Goal: Task Accomplishment & Management: Manage account settings

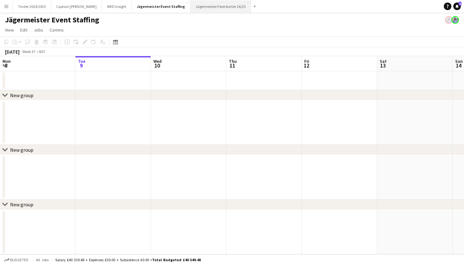
click at [214, 6] on button "Jägermeister Feierstarter 24/25 Close" at bounding box center [220, 6] width 61 height 12
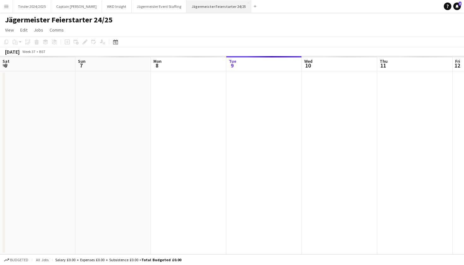
scroll to position [0, 151]
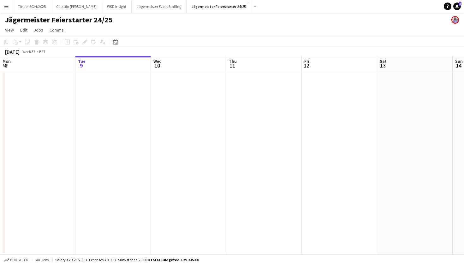
click at [251, 11] on div "Add" at bounding box center [255, 6] width 8 height 13
click at [253, 8] on button "Add" at bounding box center [255, 6] width 5 height 5
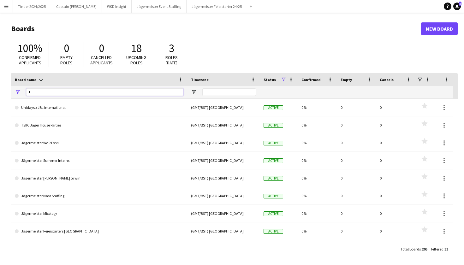
click at [116, 91] on input "*" at bounding box center [104, 92] width 157 height 8
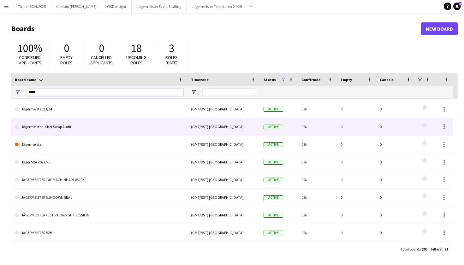
scroll to position [181, 0]
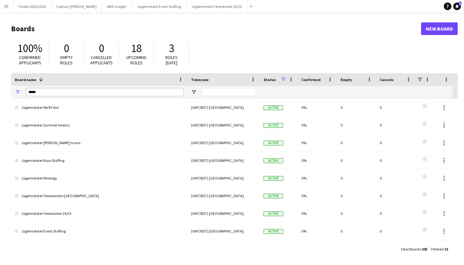
type input "*****"
click at [432, 28] on link "New Board" at bounding box center [439, 28] width 37 height 13
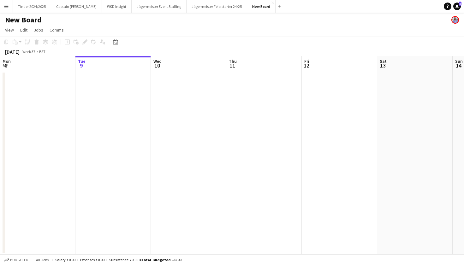
click at [36, 18] on h1 "New Board" at bounding box center [23, 19] width 37 height 9
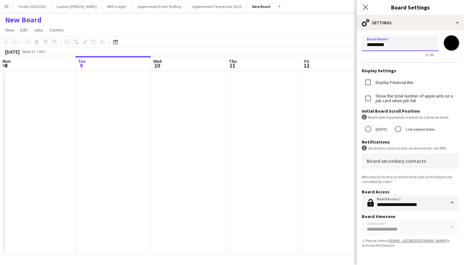
drag, startPoint x: 405, startPoint y: 43, endPoint x: 358, endPoint y: 44, distance: 47.0
click at [358, 44] on form "**********" at bounding box center [410, 142] width 107 height 225
type input "**********"
click at [367, 7] on icon "Close pop-in" at bounding box center [365, 7] width 6 height 6
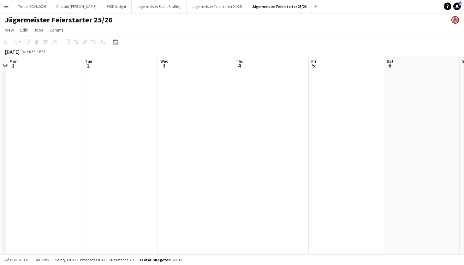
click at [64, 104] on app-date-cell at bounding box center [44, 162] width 75 height 183
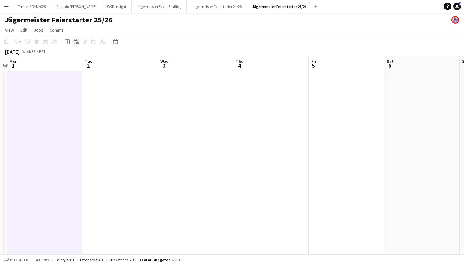
click at [74, 45] on div "Add linked Job" at bounding box center [76, 42] width 8 height 8
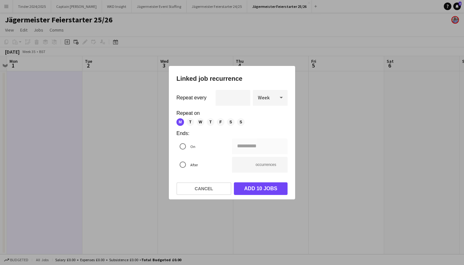
click at [15, 145] on div at bounding box center [232, 132] width 464 height 265
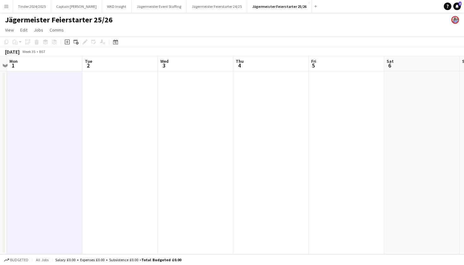
click at [39, 147] on app-date-cell at bounding box center [44, 162] width 75 height 183
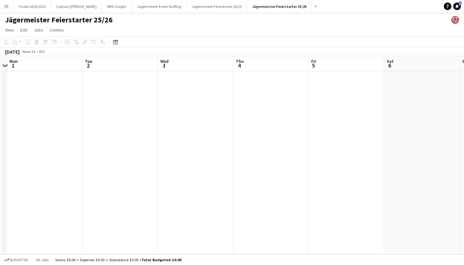
click at [41, 148] on app-date-cell at bounding box center [44, 162] width 75 height 183
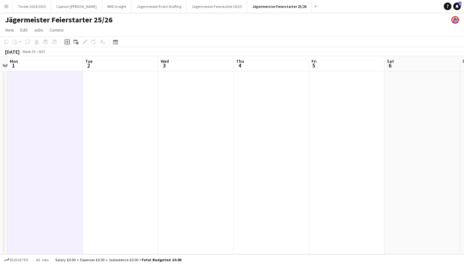
click at [67, 43] on icon "Add job" at bounding box center [67, 41] width 5 height 5
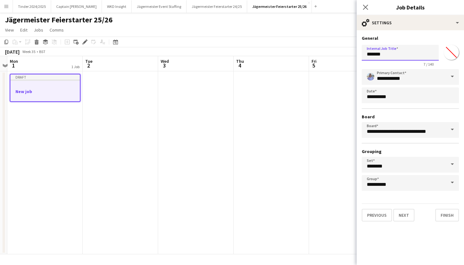
drag, startPoint x: 415, startPoint y: 50, endPoint x: 454, endPoint y: 60, distance: 40.1
click at [454, 60] on div "Internal Job Title ******* 7 / 140 *******" at bounding box center [410, 54] width 97 height 24
type input "**********"
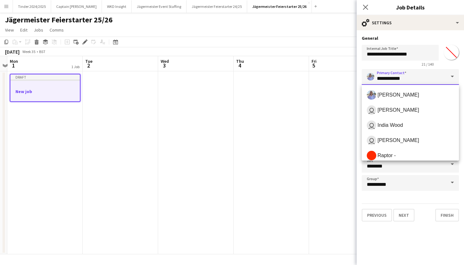
click at [397, 80] on input "**********" at bounding box center [410, 77] width 97 height 16
click at [399, 153] on span "Raptor -" at bounding box center [410, 155] width 87 height 9
type input "********"
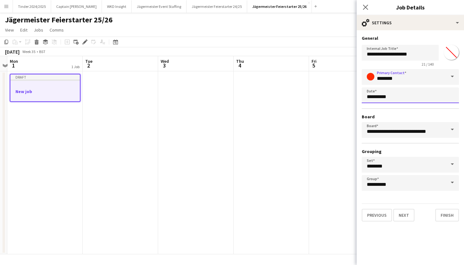
click at [391, 94] on body "Menu Boards Boards Boards All jobs Status Workforce Workforce My Workforce Recr…" at bounding box center [232, 132] width 464 height 265
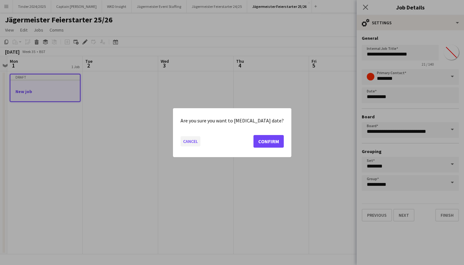
click at [196, 141] on button "Cancel" at bounding box center [191, 141] width 20 height 10
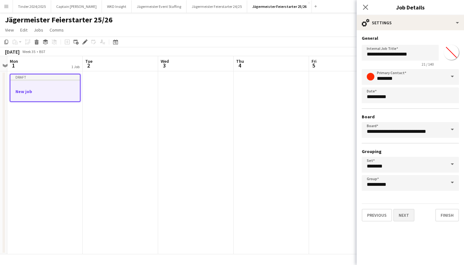
click at [402, 214] on button "Next" at bounding box center [403, 215] width 21 height 13
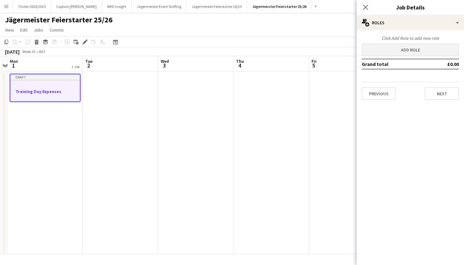
click at [421, 45] on button "Add role" at bounding box center [410, 50] width 97 height 13
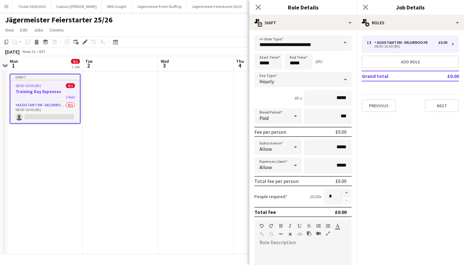
click at [342, 48] on span at bounding box center [344, 42] width 13 height 15
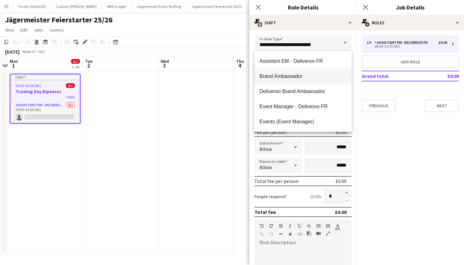
click at [312, 71] on mat-option "Brand Ambassador" at bounding box center [302, 76] width 97 height 15
type input "**********"
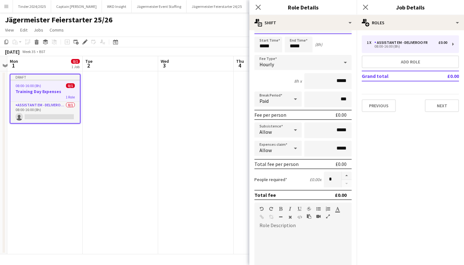
scroll to position [17, 0]
click at [295, 148] on icon at bounding box center [295, 148] width 3 height 2
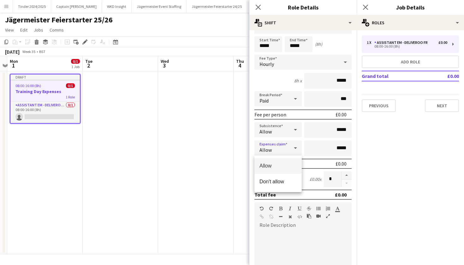
click at [290, 164] on span "Allow" at bounding box center [277, 166] width 37 height 6
click at [341, 148] on input "*****" at bounding box center [327, 148] width 47 height 16
click at [340, 148] on input "*****" at bounding box center [327, 148] width 47 height 16
type input "**"
click at [368, 159] on mat-expansion-panel "pencil3 General details 1 x Assistant EM - Deliveroo FR £0.00 08:00-16:00 (8h) …" at bounding box center [410, 147] width 107 height 235
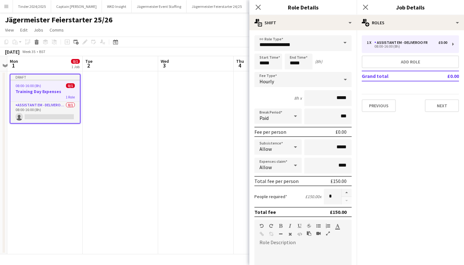
scroll to position [0, 0]
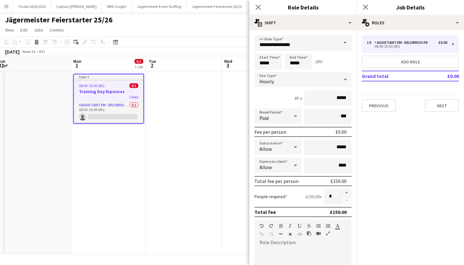
drag, startPoint x: 56, startPoint y: 83, endPoint x: 118, endPoint y: 83, distance: 61.9
click at [118, 83] on app-calendar-viewport "Fri 29 Sat 30 Sun 31 Mon 1 0/1 1 Job Tue 2 Wed 3 Thu 4 Fri 5 Sat 6 Sun 7 Mon 8 …" at bounding box center [232, 155] width 464 height 198
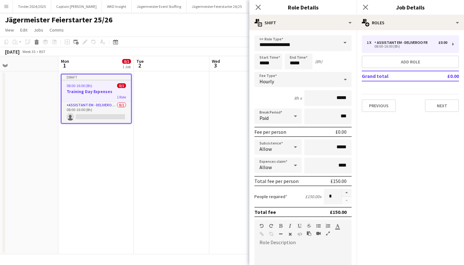
scroll to position [0, 264]
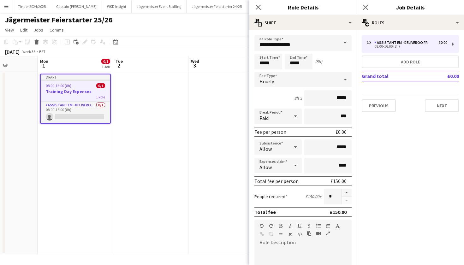
drag, startPoint x: 108, startPoint y: 82, endPoint x: 76, endPoint y: 72, distance: 33.2
click at [76, 72] on app-calendar-viewport "Thu 28 Fri 29 Sat 30 Sun 31 Mon 1 0/1 1 Job Tue 2 Wed 3 Thu 4 Fri 5 Sat 6 Sun 7…" at bounding box center [232, 155] width 464 height 198
click at [299, 166] on icon at bounding box center [296, 165] width 8 height 13
click at [284, 180] on span "Allow" at bounding box center [277, 183] width 37 height 6
click at [310, 163] on input "****" at bounding box center [327, 166] width 47 height 16
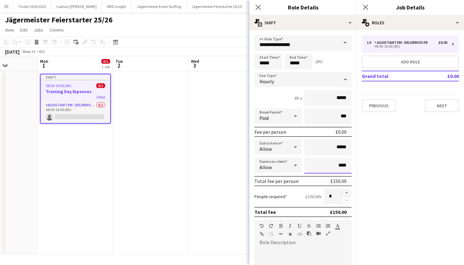
drag, startPoint x: 348, startPoint y: 165, endPoint x: 339, endPoint y: 166, distance: 8.9
click at [339, 166] on input "****" at bounding box center [327, 166] width 47 height 16
type input "**"
click at [404, 178] on mat-expansion-panel "pencil3 General details 1 x Assistant EM - Deliveroo FR £0.00 08:00-16:00 (8h) …" at bounding box center [410, 147] width 107 height 235
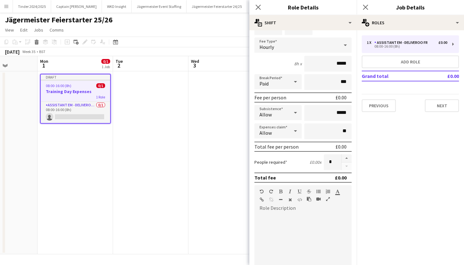
scroll to position [36, 0]
click at [280, 47] on div "Hourly" at bounding box center [296, 43] width 85 height 15
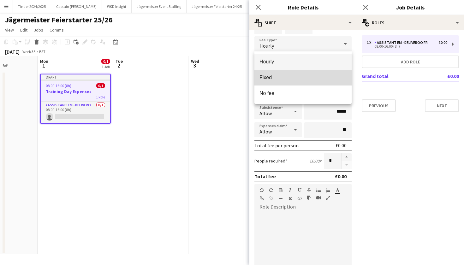
click at [280, 74] on mat-option "Fixed" at bounding box center [302, 78] width 97 height 16
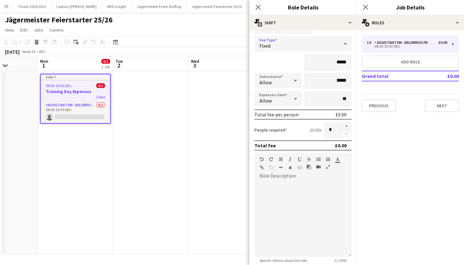
click at [294, 99] on icon at bounding box center [296, 98] width 8 height 13
click at [285, 116] on span "Allow" at bounding box center [277, 117] width 37 height 6
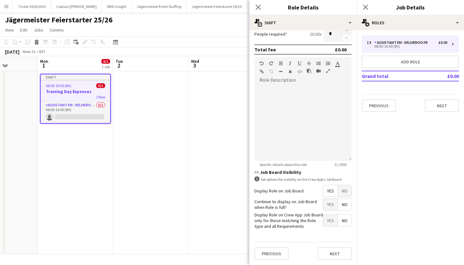
scroll to position [131, 0]
click at [321, 250] on button "Next" at bounding box center [335, 254] width 34 height 13
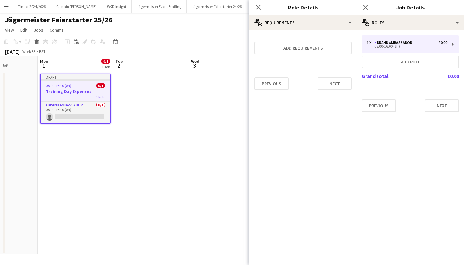
scroll to position [0, 0]
click at [342, 84] on button "Next" at bounding box center [335, 83] width 34 height 13
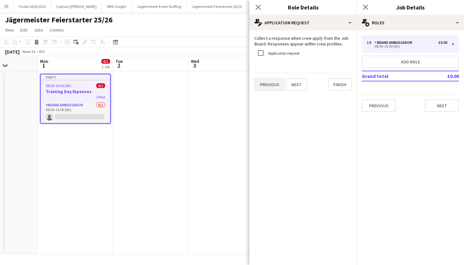
click at [274, 86] on button "Previous" at bounding box center [269, 84] width 30 height 13
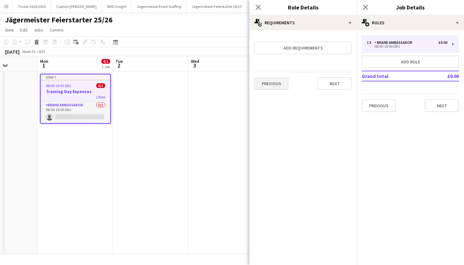
click at [273, 78] on button "Previous" at bounding box center [271, 83] width 34 height 13
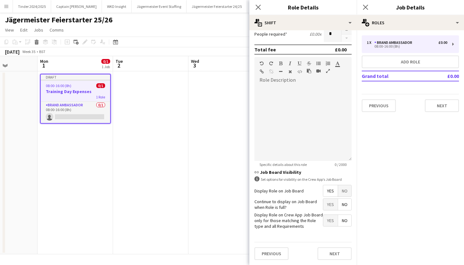
scroll to position [131, 0]
click at [342, 198] on form "**********" at bounding box center [302, 84] width 107 height 361
click at [342, 196] on span "No" at bounding box center [344, 191] width 13 height 11
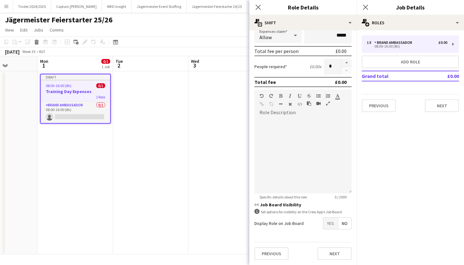
scroll to position [0, 0]
click at [332, 257] on button "Next" at bounding box center [335, 253] width 34 height 13
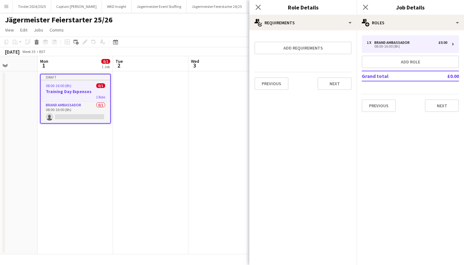
click at [333, 93] on div "Previous Next" at bounding box center [302, 83] width 97 height 23
click at [331, 77] on button "Next" at bounding box center [335, 83] width 34 height 13
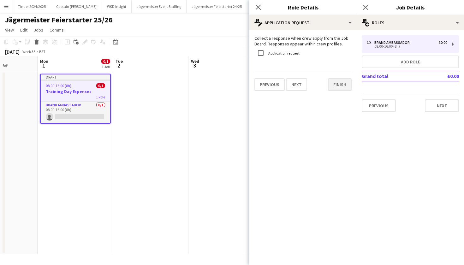
click at [338, 87] on button "Finish" at bounding box center [340, 84] width 24 height 13
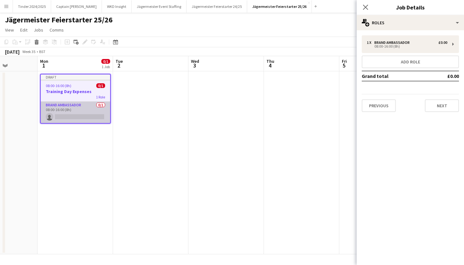
click at [97, 109] on app-card-role "Brand Ambassador 0/1 08:00-16:00 (8h) single-neutral-actions" at bounding box center [75, 112] width 69 height 21
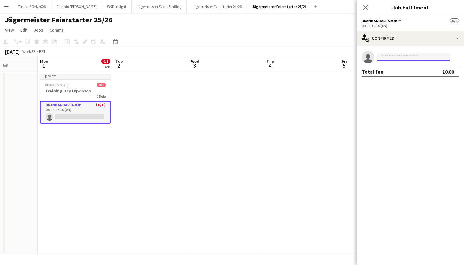
click at [411, 55] on input at bounding box center [413, 57] width 73 height 8
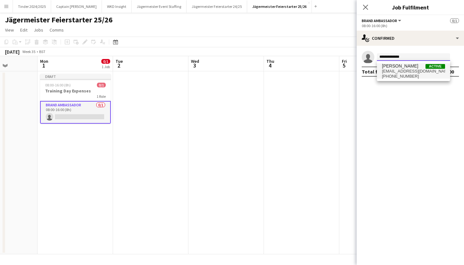
type input "**********"
click at [418, 71] on span "kmoghadas@hotmail.co.uk" at bounding box center [413, 71] width 63 height 5
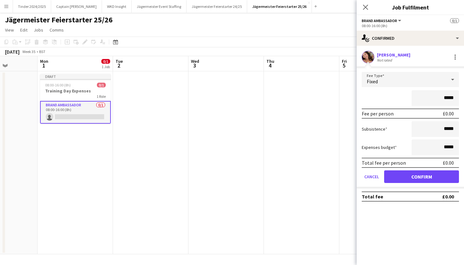
click at [397, 175] on button "Confirm" at bounding box center [421, 176] width 75 height 13
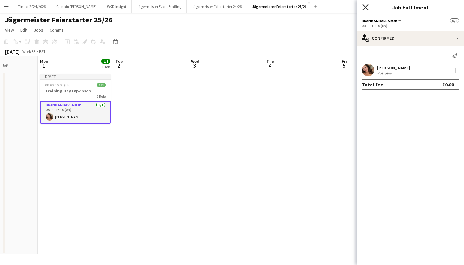
click at [364, 7] on icon "Close pop-in" at bounding box center [365, 7] width 6 height 6
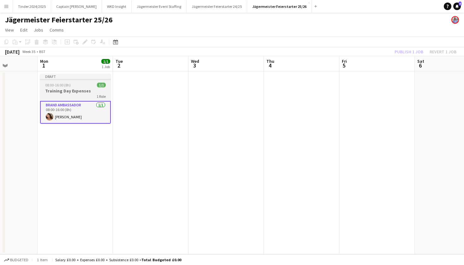
click at [78, 89] on h3 "Training Day Expenses" at bounding box center [75, 91] width 71 height 6
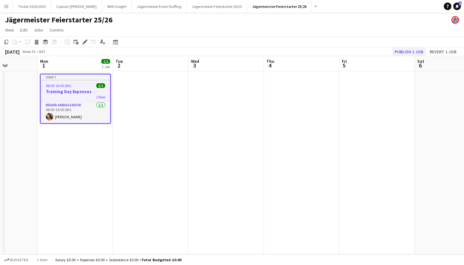
click at [405, 51] on button "Publish 1 job" at bounding box center [409, 52] width 34 height 8
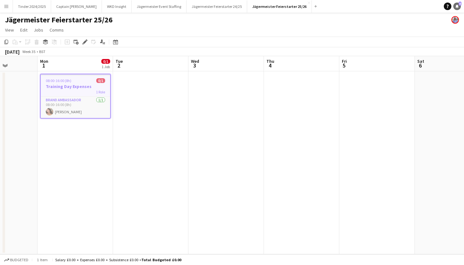
click at [459, 3] on span "5" at bounding box center [460, 4] width 3 height 4
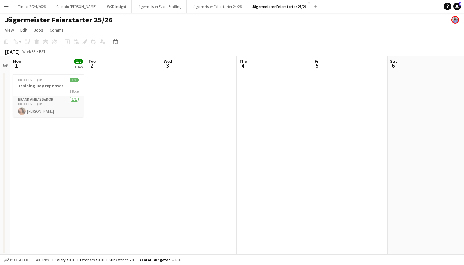
scroll to position [0, 134]
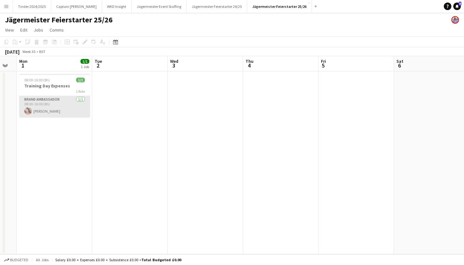
click at [55, 99] on app-card-role "Brand Ambassador [DATE] 08:00-16:00 (8h) [PERSON_NAME]" at bounding box center [54, 106] width 71 height 21
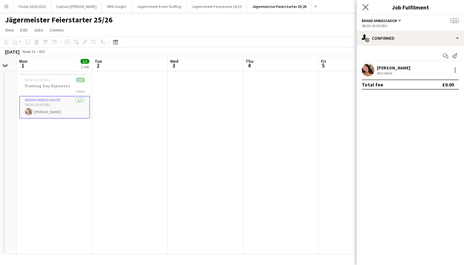
click at [369, 5] on app-icon "Close pop-in" at bounding box center [365, 7] width 9 height 9
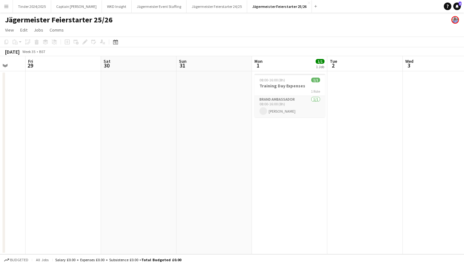
scroll to position [0, 218]
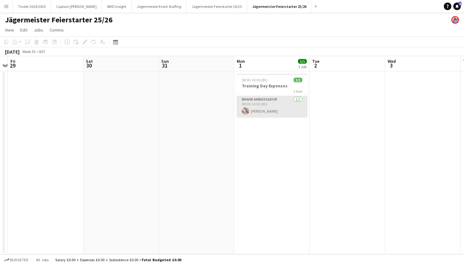
click at [279, 112] on app-card-role "Brand Ambassador [DATE] 08:00-16:00 (8h) [PERSON_NAME]" at bounding box center [272, 106] width 71 height 21
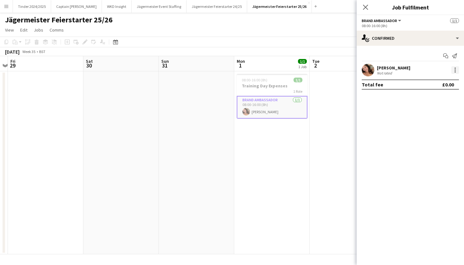
click at [459, 71] on div at bounding box center [455, 70] width 8 height 8
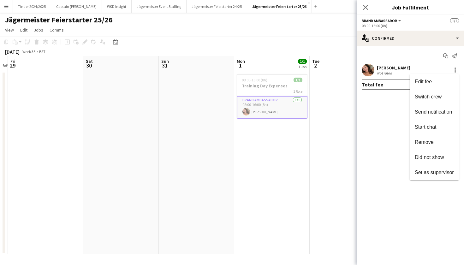
click at [362, 10] on div at bounding box center [232, 132] width 464 height 265
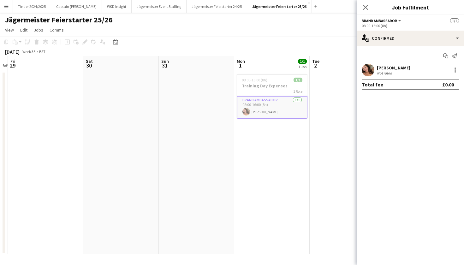
click at [371, 7] on div "Close pop-in" at bounding box center [366, 7] width 18 height 15
click at [366, 7] on icon "Close pop-in" at bounding box center [365, 7] width 6 height 6
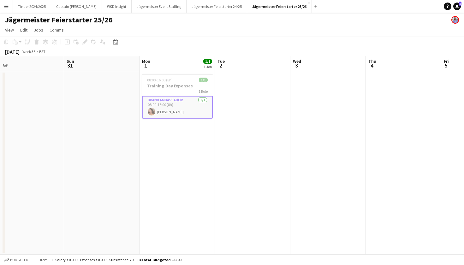
scroll to position [0, 314]
click at [459, 7] on icon "Notifications" at bounding box center [457, 6] width 4 height 4
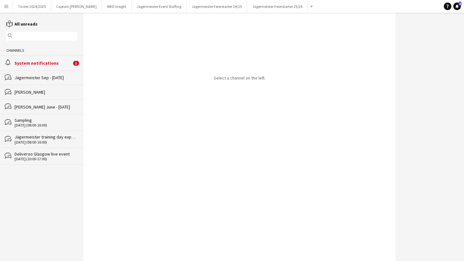
click at [54, 65] on div "System notifications" at bounding box center [43, 63] width 57 height 6
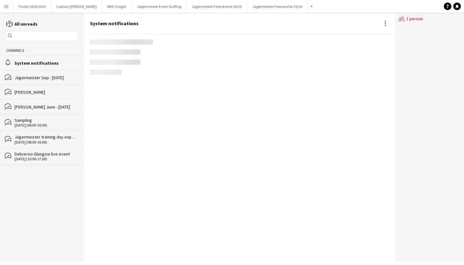
scroll to position [864, 0]
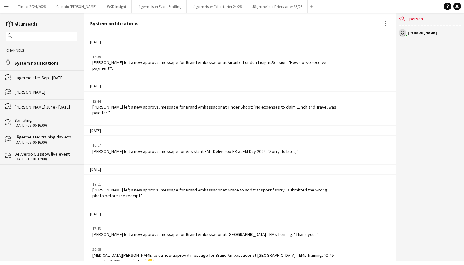
click at [7, 7] on app-icon "Menu" at bounding box center [6, 6] width 5 height 5
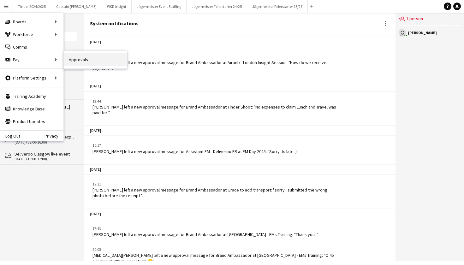
click at [74, 63] on link "Approvals" at bounding box center [95, 59] width 63 height 13
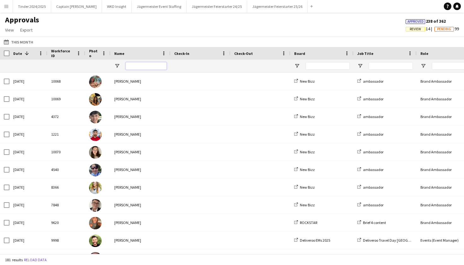
click at [136, 69] on input "Name Filter Input" at bounding box center [146, 66] width 41 height 8
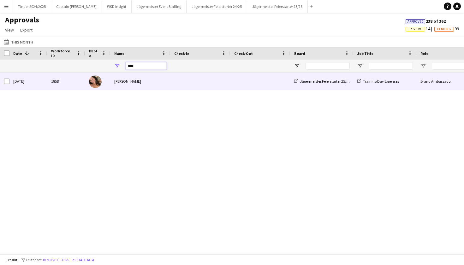
type input "****"
click at [141, 86] on div "[PERSON_NAME]" at bounding box center [140, 81] width 60 height 17
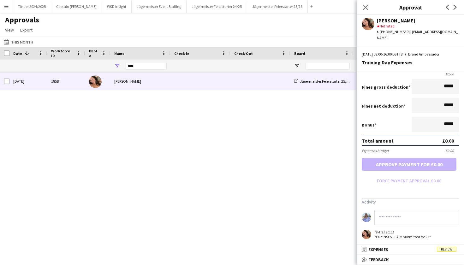
scroll to position [34, 0]
click at [423, 250] on mat-panel-title "receipt Expenses Review" at bounding box center [409, 250] width 105 height 6
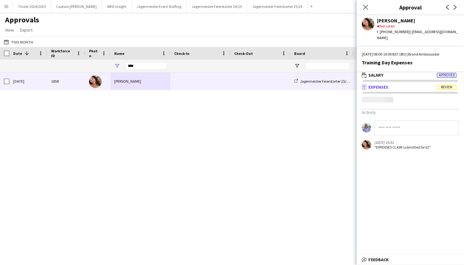
scroll to position [2, 0]
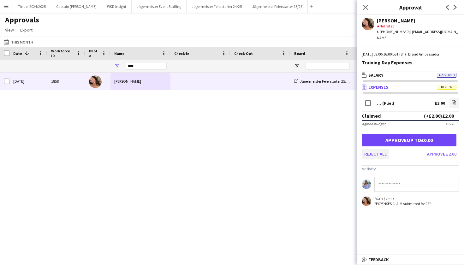
click at [368, 149] on button "Reject all" at bounding box center [375, 154] width 27 height 10
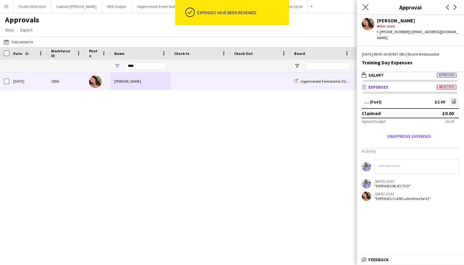
click at [367, 11] on app-icon "Close pop-in" at bounding box center [365, 7] width 9 height 9
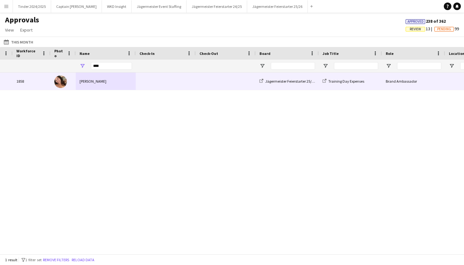
scroll to position [0, 0]
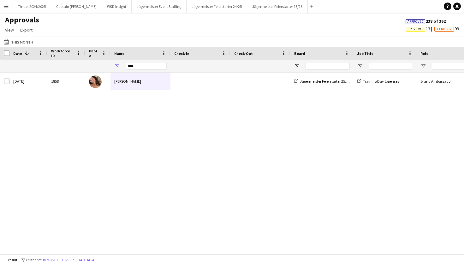
click at [218, 84] on span at bounding box center [200, 81] width 52 height 17
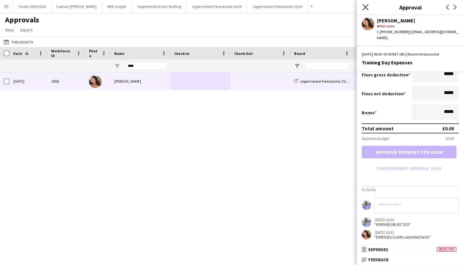
click at [366, 7] on icon "Close pop-in" at bounding box center [365, 7] width 6 height 6
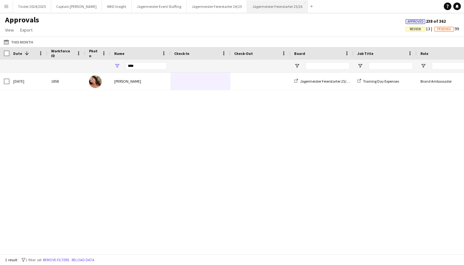
click at [271, 7] on button "Jägermeister Feierstarter 25/26 Close" at bounding box center [277, 6] width 61 height 12
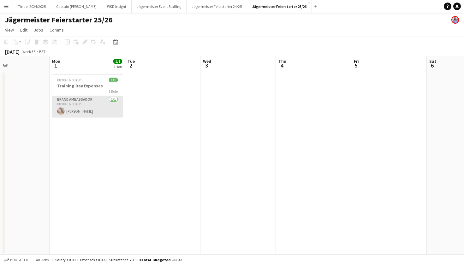
click at [91, 112] on app-card-role "Brand Ambassador [DATE] 08:00-16:00 (8h) [PERSON_NAME]" at bounding box center [87, 106] width 71 height 21
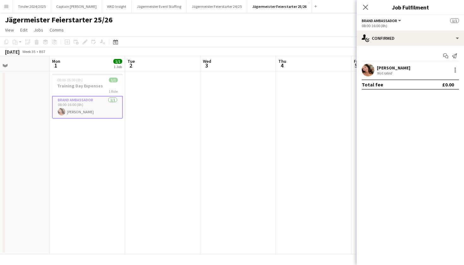
click at [369, 12] on div "Close pop-in" at bounding box center [366, 7] width 18 height 15
click at [366, 6] on icon at bounding box center [365, 7] width 6 height 6
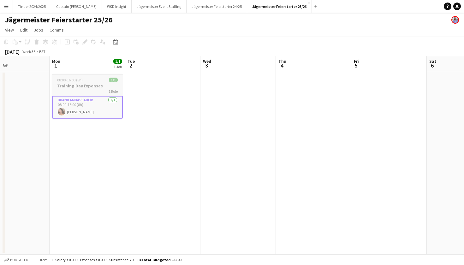
click at [110, 87] on h3 "Training Day Expenses" at bounding box center [87, 86] width 71 height 6
click at [101, 83] on div "08:00-16:00 (8h) 1/1" at bounding box center [87, 80] width 69 height 5
click at [75, 94] on app-job-card "08:00-16:00 (8h) 1/1 Training Day Expenses 1 Role Brand Ambassador [DATE] 08:00…" at bounding box center [87, 96] width 71 height 44
click at [21, 30] on span "Edit" at bounding box center [23, 30] width 7 height 6
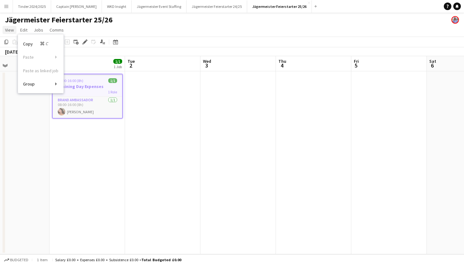
click at [11, 31] on span "View" at bounding box center [9, 30] width 9 height 6
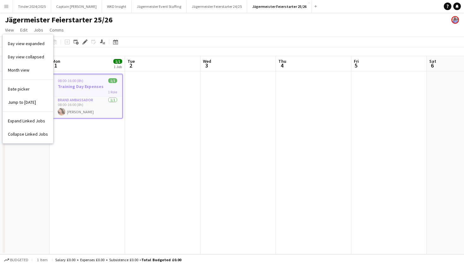
click at [85, 134] on app-date-cell "08:00-16:00 (8h) 1/1 Training Day Expenses 1 Role Brand Ambassador [DATE] 08:00…" at bounding box center [87, 162] width 75 height 183
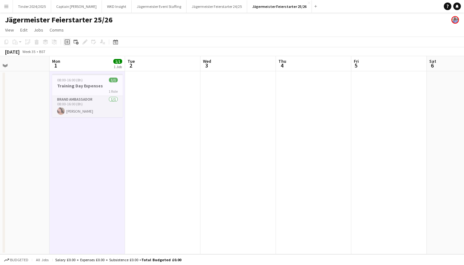
click at [68, 43] on icon "Add job" at bounding box center [67, 41] width 5 height 5
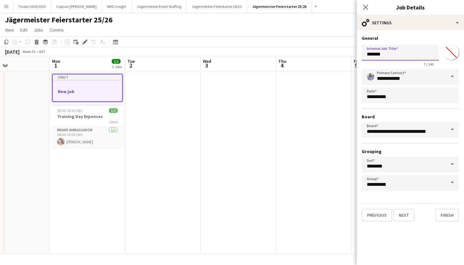
drag, startPoint x: 392, startPoint y: 52, endPoint x: 363, endPoint y: 50, distance: 29.1
click at [363, 50] on input "*******" at bounding box center [400, 53] width 77 height 16
type input "**********"
click at [412, 73] on input "**********" at bounding box center [410, 77] width 97 height 16
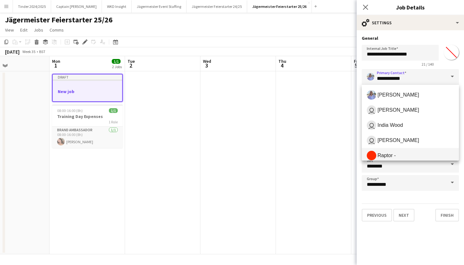
click at [401, 150] on mat-option "Raptor -" at bounding box center [410, 155] width 97 height 15
type input "********"
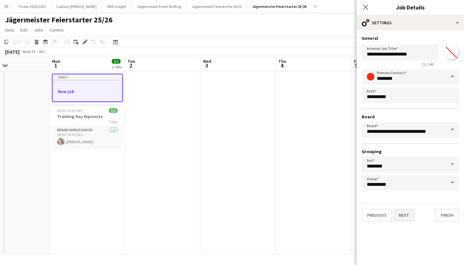
click at [407, 213] on button "Next" at bounding box center [403, 215] width 21 height 13
type input "*******"
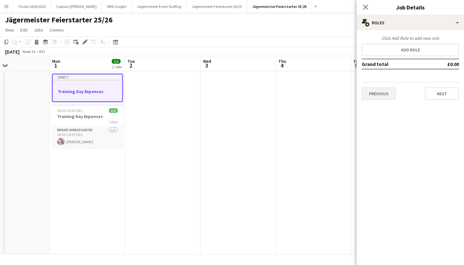
click at [385, 91] on button "Previous" at bounding box center [379, 93] width 34 height 13
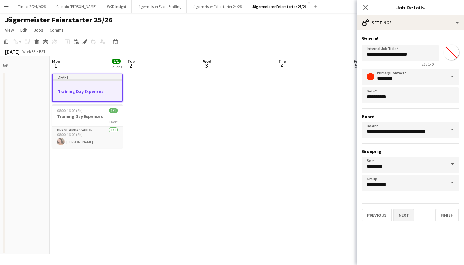
click at [401, 214] on button "Next" at bounding box center [403, 215] width 21 height 13
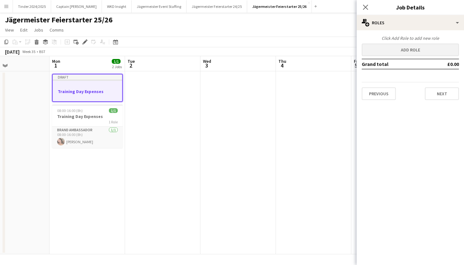
click at [417, 49] on button "Add role" at bounding box center [410, 50] width 97 height 13
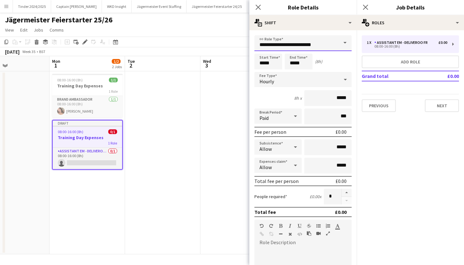
click at [311, 42] on input "**********" at bounding box center [302, 43] width 97 height 16
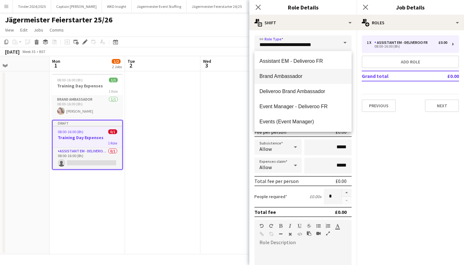
click at [305, 77] on span "Brand Ambassador" at bounding box center [302, 76] width 87 height 6
type input "**********"
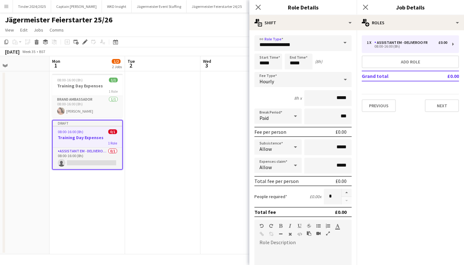
click at [275, 85] on div "Hourly" at bounding box center [296, 79] width 85 height 15
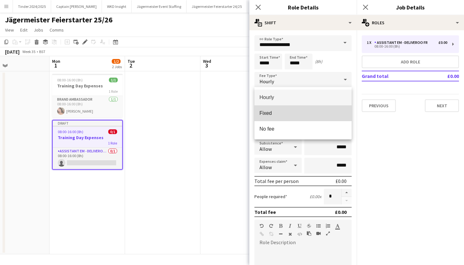
click at [288, 113] on span "Fixed" at bounding box center [302, 113] width 87 height 6
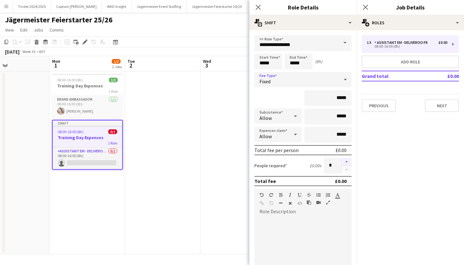
click at [348, 163] on button "button" at bounding box center [347, 162] width 10 height 8
click at [348, 162] on button "button" at bounding box center [347, 162] width 10 height 8
type input "*"
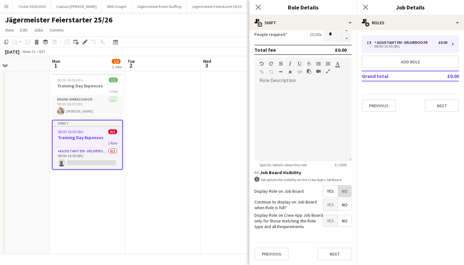
click at [348, 190] on span "No" at bounding box center [344, 191] width 13 height 11
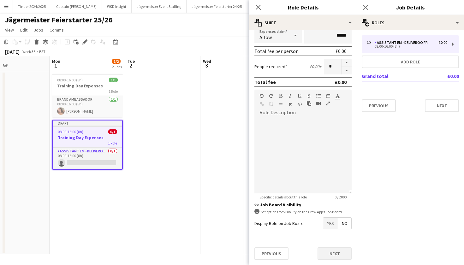
scroll to position [99, 0]
click at [332, 253] on button "Next" at bounding box center [335, 253] width 34 height 13
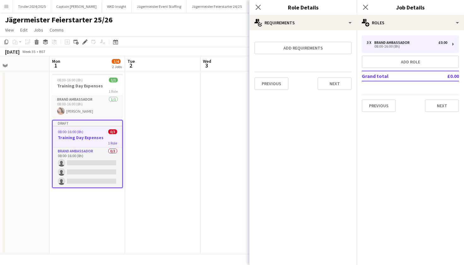
scroll to position [0, 0]
click at [342, 87] on button "Next" at bounding box center [335, 83] width 34 height 13
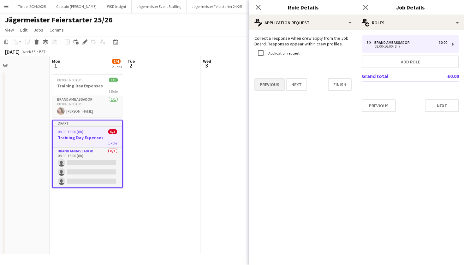
click at [277, 82] on button "Previous" at bounding box center [269, 84] width 30 height 13
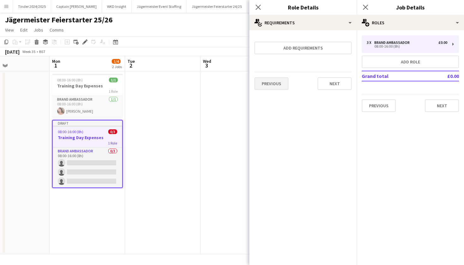
click at [268, 87] on button "Previous" at bounding box center [271, 83] width 34 height 13
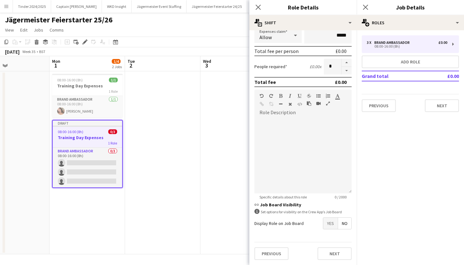
scroll to position [99, 0]
click at [335, 260] on div "Previous Next" at bounding box center [302, 253] width 97 height 23
click at [332, 257] on button "Next" at bounding box center [335, 253] width 34 height 13
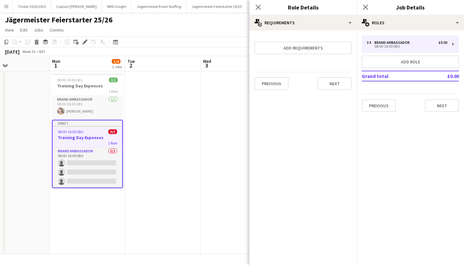
scroll to position [0, 0]
click at [327, 82] on button "Next" at bounding box center [335, 83] width 34 height 13
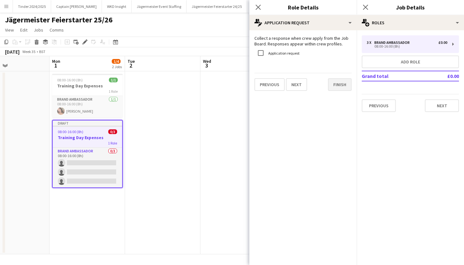
click at [336, 84] on button "Finish" at bounding box center [340, 84] width 24 height 13
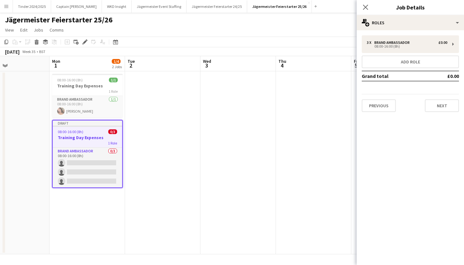
click at [2, 4] on button "Menu" at bounding box center [6, 6] width 13 height 13
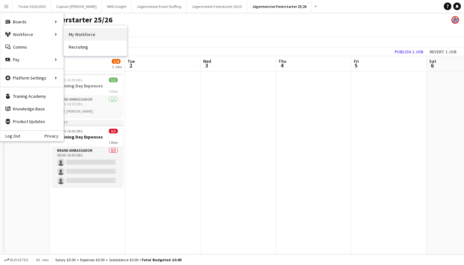
click at [91, 37] on link "My Workforce" at bounding box center [95, 34] width 63 height 13
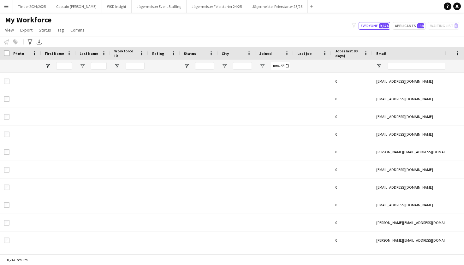
type input "*****"
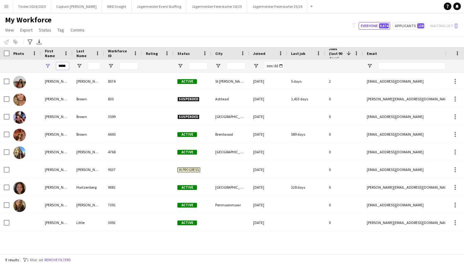
drag, startPoint x: 57, startPoint y: 65, endPoint x: 96, endPoint y: 65, distance: 38.8
click at [96, 65] on div "*****" at bounding box center [337, 66] width 675 height 13
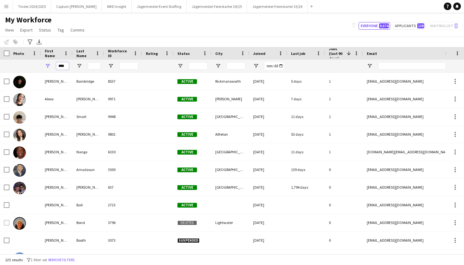
type input "****"
click at [97, 67] on input "Last Name Filter Input" at bounding box center [94, 66] width 13 height 8
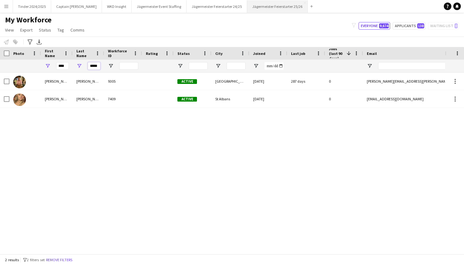
type input "*****"
click at [273, 9] on button "Jägermeister Feierstarter 25/26 Close" at bounding box center [277, 6] width 61 height 12
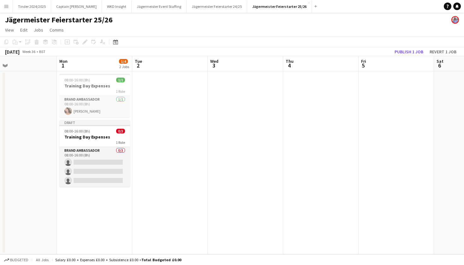
scroll to position [0, 163]
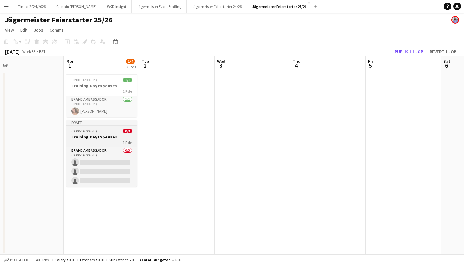
click at [93, 140] on div "1 Role" at bounding box center [101, 142] width 71 height 5
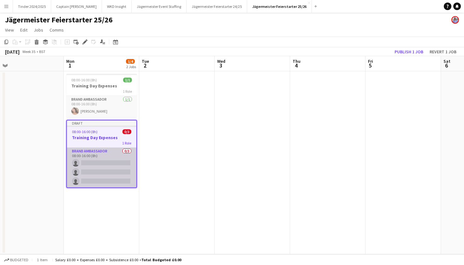
click at [108, 166] on app-card-role "Brand Ambassador 0/3 08:00-16:00 (8h) single-neutral-actions single-neutral-act…" at bounding box center [101, 168] width 69 height 40
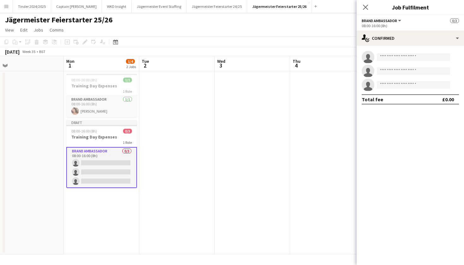
click at [419, 51] on app-invite-slot "single-neutral-actions" at bounding box center [410, 57] width 107 height 13
click at [419, 53] on app-invite-slot "single-neutral-actions" at bounding box center [410, 57] width 107 height 13
click at [419, 58] on input at bounding box center [413, 57] width 73 height 8
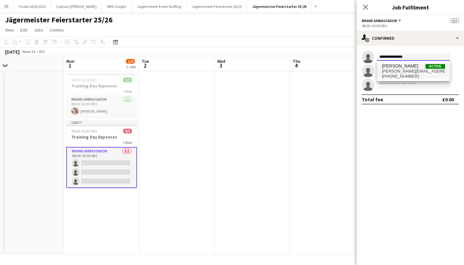
type input "**********"
click at [407, 67] on span "[PERSON_NAME]" at bounding box center [400, 65] width 36 height 5
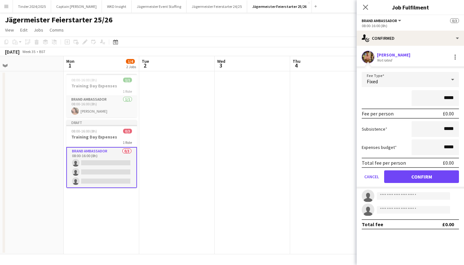
click at [418, 178] on button "Confirm" at bounding box center [421, 176] width 75 height 13
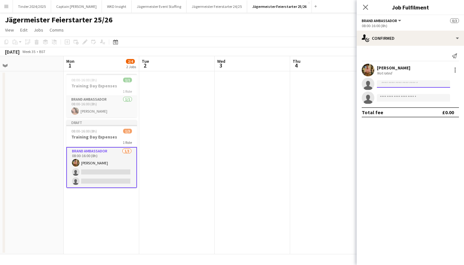
click at [400, 84] on input at bounding box center [413, 84] width 73 height 8
type input "*"
click at [1, 7] on button "Menu" at bounding box center [6, 6] width 13 height 13
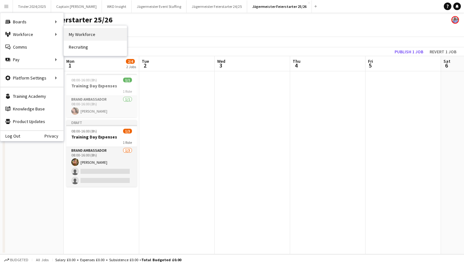
click at [93, 35] on link "My Workforce" at bounding box center [95, 34] width 63 height 13
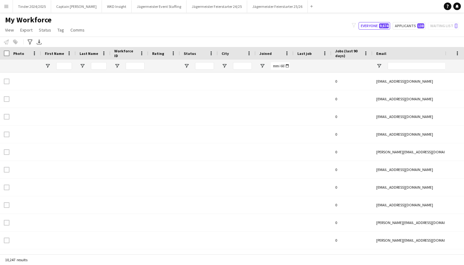
type input "****"
type input "*****"
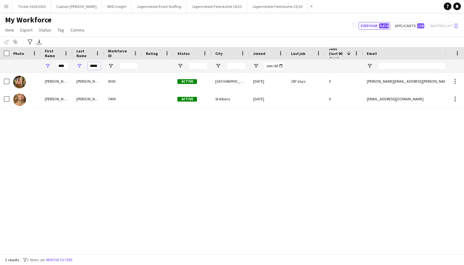
drag, startPoint x: 88, startPoint y: 67, endPoint x: 128, endPoint y: 67, distance: 39.8
click at [128, 67] on div "**** *****" at bounding box center [337, 66] width 675 height 13
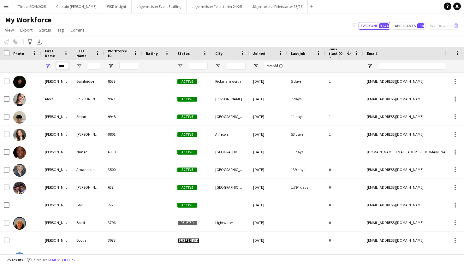
drag, startPoint x: 58, startPoint y: 66, endPoint x: 72, endPoint y: 66, distance: 13.6
click at [72, 66] on div "****" at bounding box center [57, 66] width 32 height 13
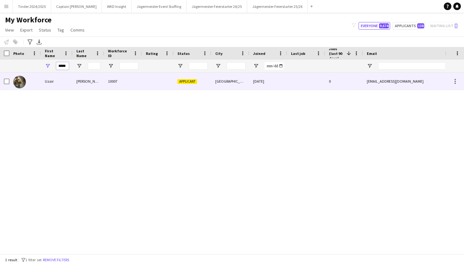
type input "*****"
click at [96, 86] on div "[PERSON_NAME]" at bounding box center [89, 81] width 32 height 17
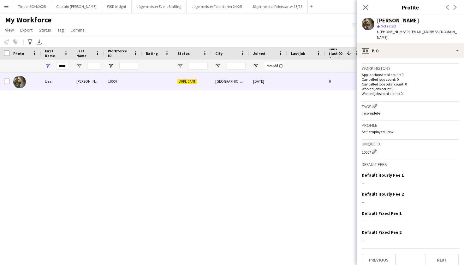
scroll to position [149, 0]
click at [449, 254] on button "Next" at bounding box center [442, 260] width 34 height 13
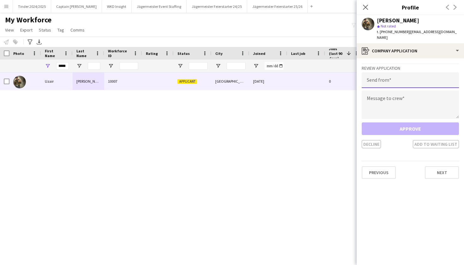
click at [402, 73] on input "email" at bounding box center [410, 80] width 97 height 16
type input "**********"
click at [413, 101] on textarea at bounding box center [410, 105] width 97 height 28
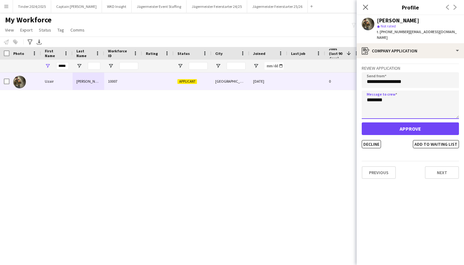
type textarea "********"
click at [432, 122] on button "Approve" at bounding box center [410, 128] width 97 height 13
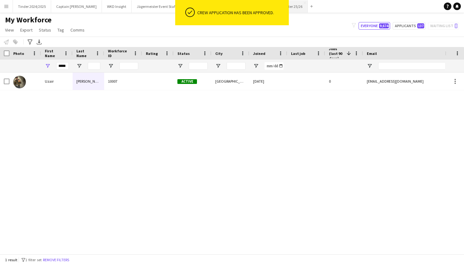
click at [291, 10] on button "Jägermeister Feierstarter 25/26 Close" at bounding box center [277, 6] width 61 height 12
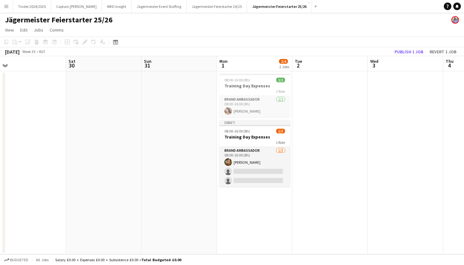
scroll to position [0, 266]
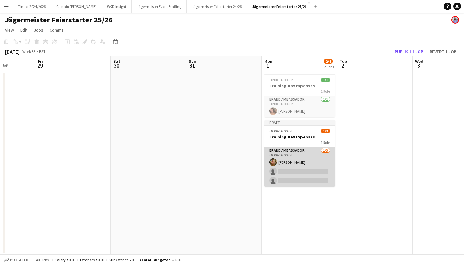
click at [312, 152] on app-card-role "Brand Ambassador [DATE] 08:00-16:00 (8h) [PERSON_NAME] single-neutral-actions s…" at bounding box center [299, 167] width 71 height 40
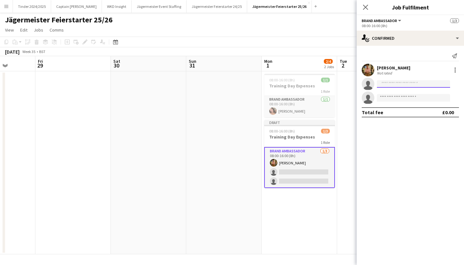
click at [402, 86] on input at bounding box center [413, 84] width 73 height 8
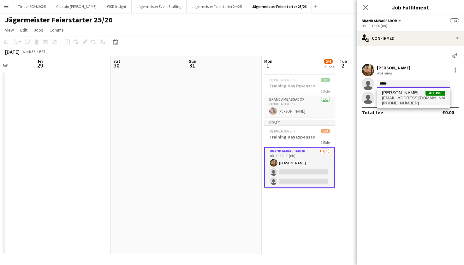
type input "*****"
click at [407, 98] on span "[EMAIL_ADDRESS][DOMAIN_NAME]" at bounding box center [413, 98] width 63 height 5
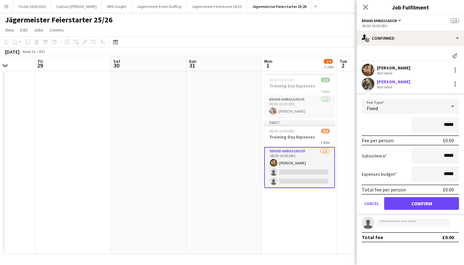
click at [414, 201] on button "Confirm" at bounding box center [421, 203] width 75 height 13
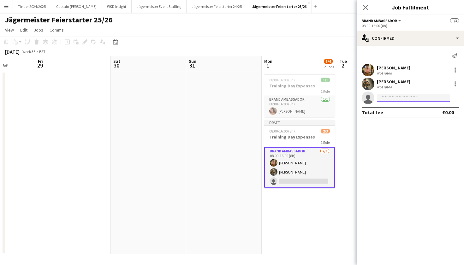
click at [385, 97] on input at bounding box center [413, 98] width 73 height 8
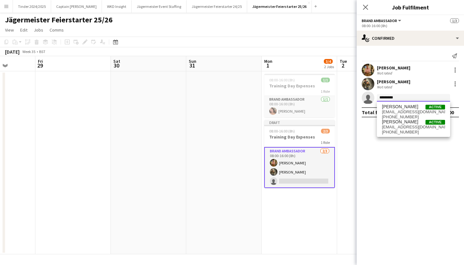
type input "**********"
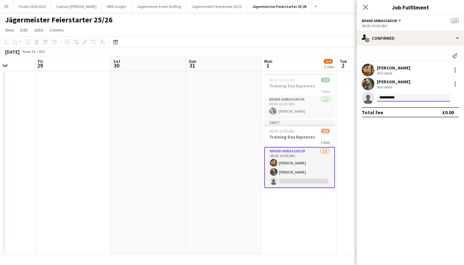
drag, startPoint x: 415, startPoint y: 97, endPoint x: 366, endPoint y: 97, distance: 49.2
click at [366, 97] on app-invite-slot "**********" at bounding box center [410, 98] width 107 height 13
click at [163, 34] on app-page-menu "View Day view expanded Day view collapsed Month view Date picker Jump to [DATE]…" at bounding box center [232, 31] width 464 height 12
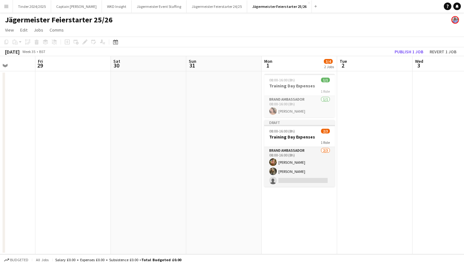
click at [5, 8] on app-icon "Menu" at bounding box center [6, 6] width 5 height 5
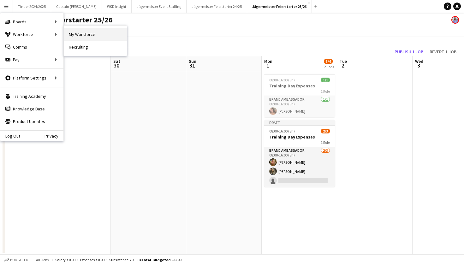
click at [72, 36] on link "My Workforce" at bounding box center [95, 34] width 63 height 13
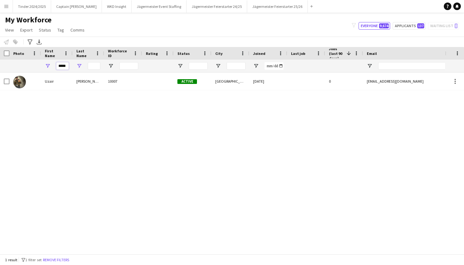
drag, startPoint x: 58, startPoint y: 67, endPoint x: 80, endPoint y: 67, distance: 21.5
click at [80, 67] on div "*****" at bounding box center [337, 66] width 675 height 13
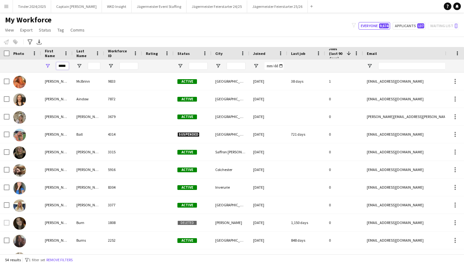
type input "*****"
click at [98, 68] on input "Last Name Filter Input" at bounding box center [94, 66] width 13 height 8
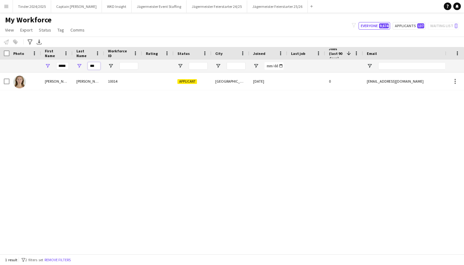
type input "***"
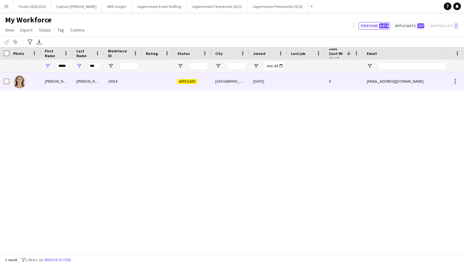
click at [87, 75] on div "[PERSON_NAME]" at bounding box center [89, 81] width 32 height 17
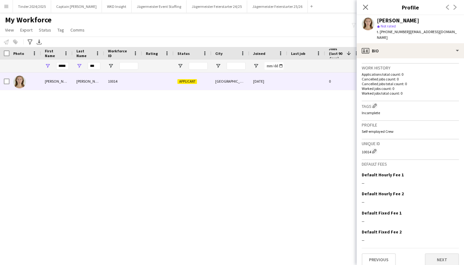
scroll to position [149, 0]
click at [435, 254] on button "Next" at bounding box center [442, 260] width 34 height 13
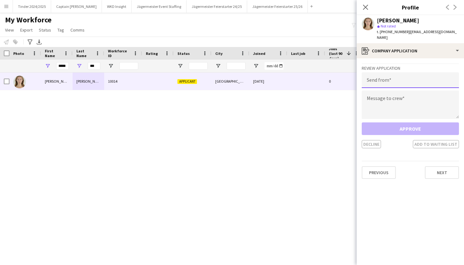
click at [407, 76] on input "email" at bounding box center [410, 80] width 97 height 16
type input "**********"
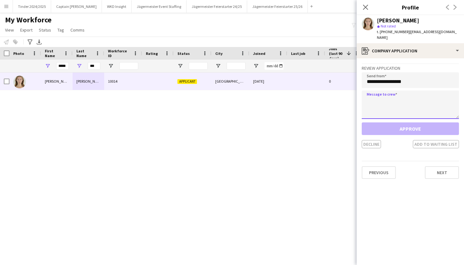
click at [416, 91] on textarea at bounding box center [410, 105] width 97 height 28
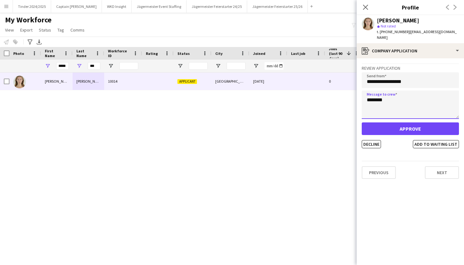
type textarea "********"
click at [426, 125] on button "Approve" at bounding box center [410, 128] width 97 height 13
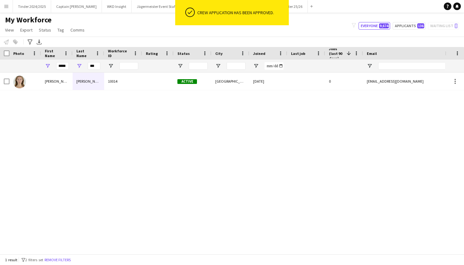
click at [307, 31] on div "My Workforce View Views Default view Deliveroo New view Update view Delete view…" at bounding box center [232, 25] width 464 height 21
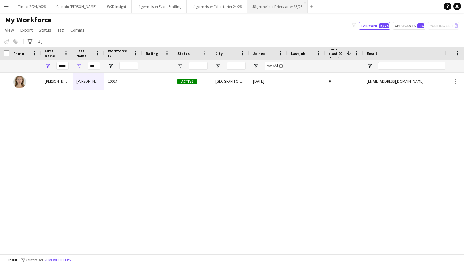
click at [289, 6] on button "Jägermeister Feierstarter 25/26 Close" at bounding box center [277, 6] width 61 height 12
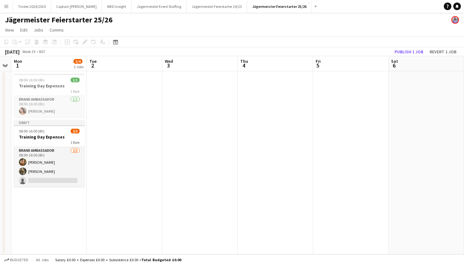
scroll to position [0, 136]
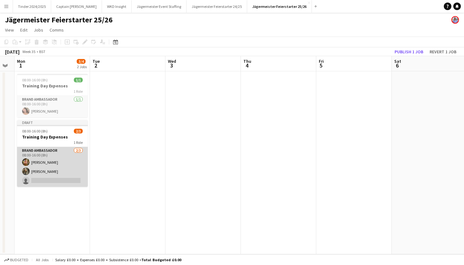
click at [47, 155] on app-card-role "Brand Ambassador [DATE] 08:00-16:00 (8h) [PERSON_NAME] [PERSON_NAME] single-neu…" at bounding box center [52, 167] width 71 height 40
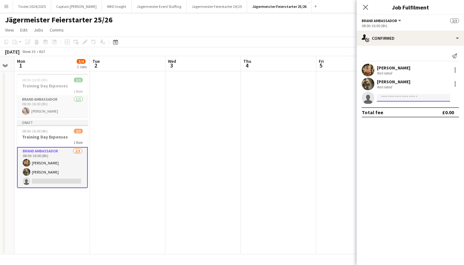
click at [404, 99] on input at bounding box center [413, 98] width 73 height 8
type input "********"
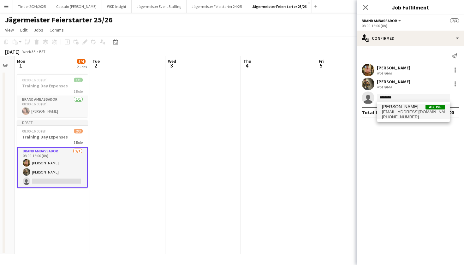
click at [412, 115] on span "[PHONE_NUMBER]" at bounding box center [413, 117] width 63 height 5
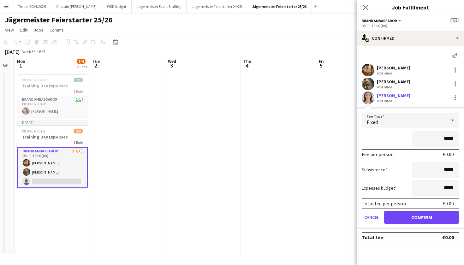
click at [420, 220] on button "Confirm" at bounding box center [421, 217] width 75 height 13
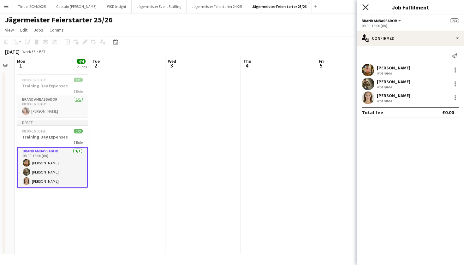
click at [367, 8] on icon at bounding box center [365, 7] width 6 height 6
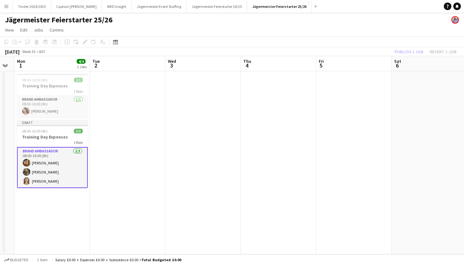
click at [53, 157] on app-card-role "Brand Ambassador [DATE] 08:00-16:00 (8h) [PERSON_NAME] [PERSON_NAME] [PERSON_NA…" at bounding box center [52, 167] width 71 height 41
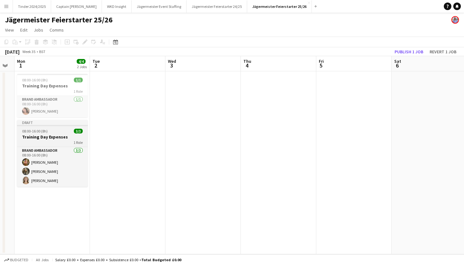
click at [60, 132] on div "08:00-16:00 (8h) 3/3" at bounding box center [52, 131] width 71 height 5
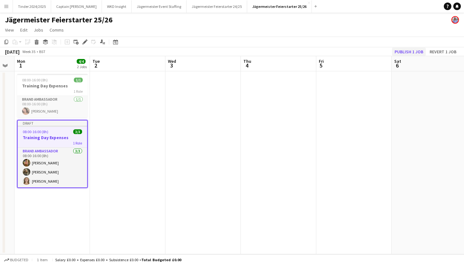
click at [415, 51] on button "Publish 1 job" at bounding box center [409, 52] width 34 height 8
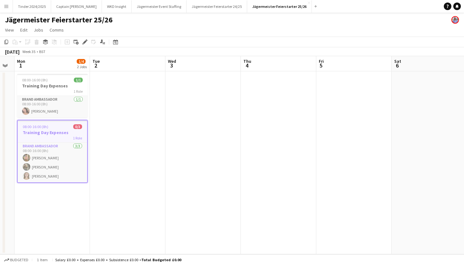
click at [192, 71] on app-date-cell at bounding box center [202, 162] width 75 height 183
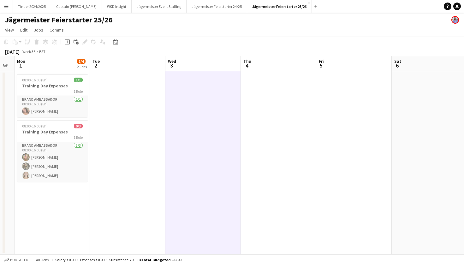
click at [4, 8] on app-icon "Menu" at bounding box center [6, 6] width 5 height 5
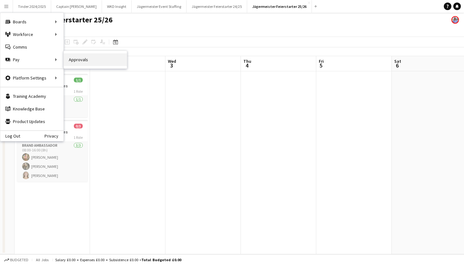
click at [110, 58] on link "Approvals" at bounding box center [95, 59] width 63 height 13
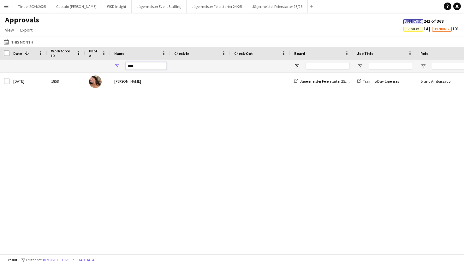
click at [159, 63] on input "****" at bounding box center [146, 66] width 41 height 8
drag, startPoint x: 158, startPoint y: 69, endPoint x: 118, endPoint y: 69, distance: 40.4
click at [118, 69] on div "****" at bounding box center [140, 66] width 60 height 13
type input "*"
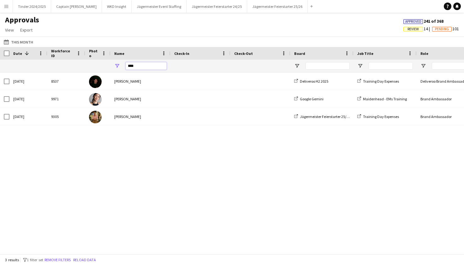
type input "****"
drag, startPoint x: 159, startPoint y: 64, endPoint x: 124, endPoint y: 118, distance: 65.1
click at [124, 118] on div "[PERSON_NAME]" at bounding box center [140, 116] width 60 height 17
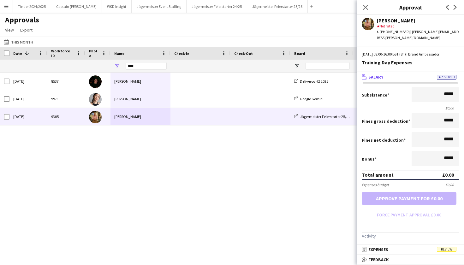
click at [155, 170] on div "[DATE] 8537 [PERSON_NAME] Deliveroo H2 2025 Training Day Expenses Deliveroo Bra…" at bounding box center [232, 164] width 464 height 182
click at [243, 174] on div "[DATE] 8537 [PERSON_NAME] Deliveroo H2 2025 Training Day Expenses Deliveroo Bra…" at bounding box center [232, 164] width 464 height 182
click at [368, 5] on icon "Close pop-in" at bounding box center [365, 7] width 6 height 6
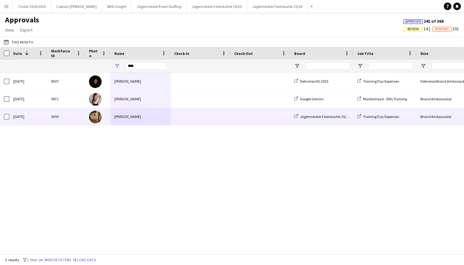
click at [102, 110] on div at bounding box center [97, 116] width 25 height 17
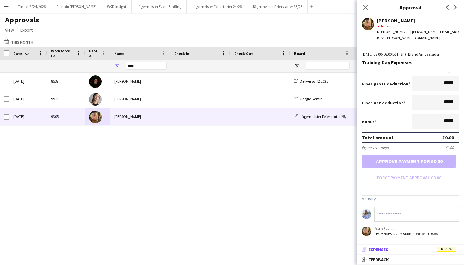
click at [447, 250] on span "Review" at bounding box center [447, 249] width 20 height 5
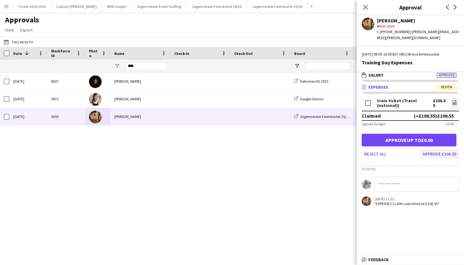
click at [433, 150] on button "Approve £106.55" at bounding box center [439, 154] width 39 height 10
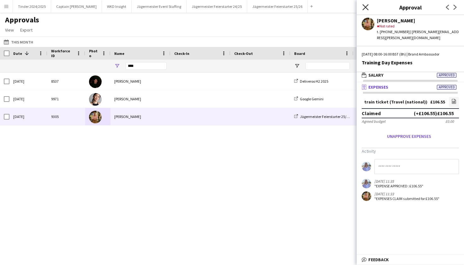
click at [365, 7] on icon at bounding box center [365, 7] width 6 height 6
